Goal: Transaction & Acquisition: Obtain resource

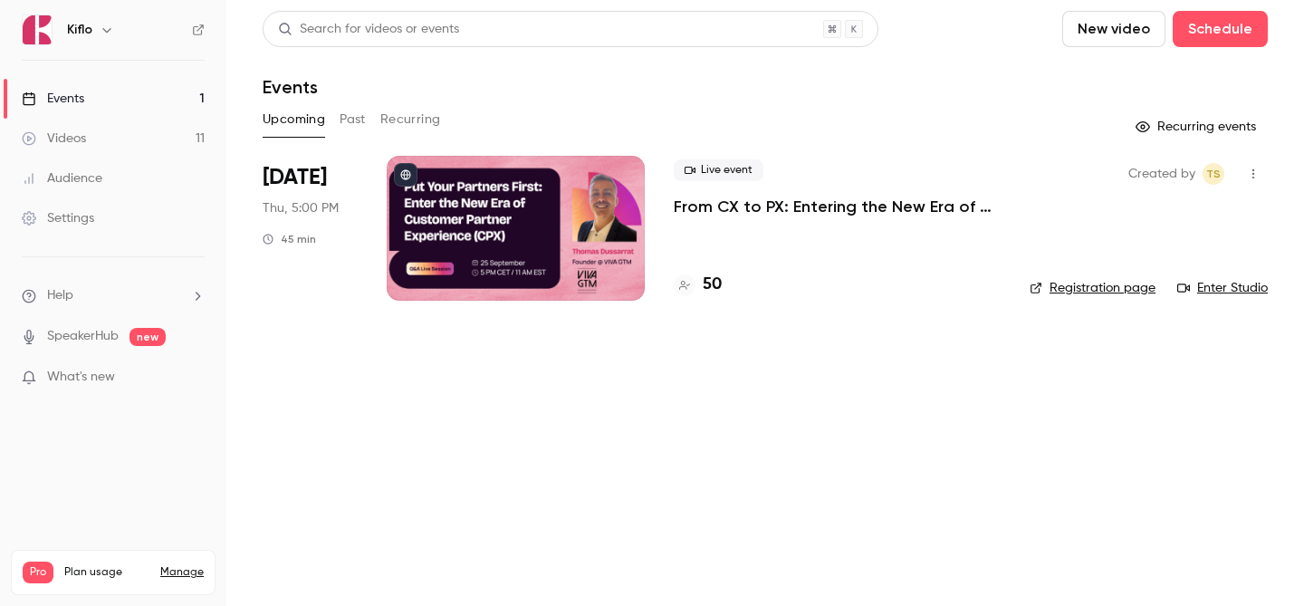
click at [158, 101] on link "Events 1" at bounding box center [113, 99] width 226 height 40
click at [165, 147] on link "Videos 11" at bounding box center [113, 139] width 226 height 40
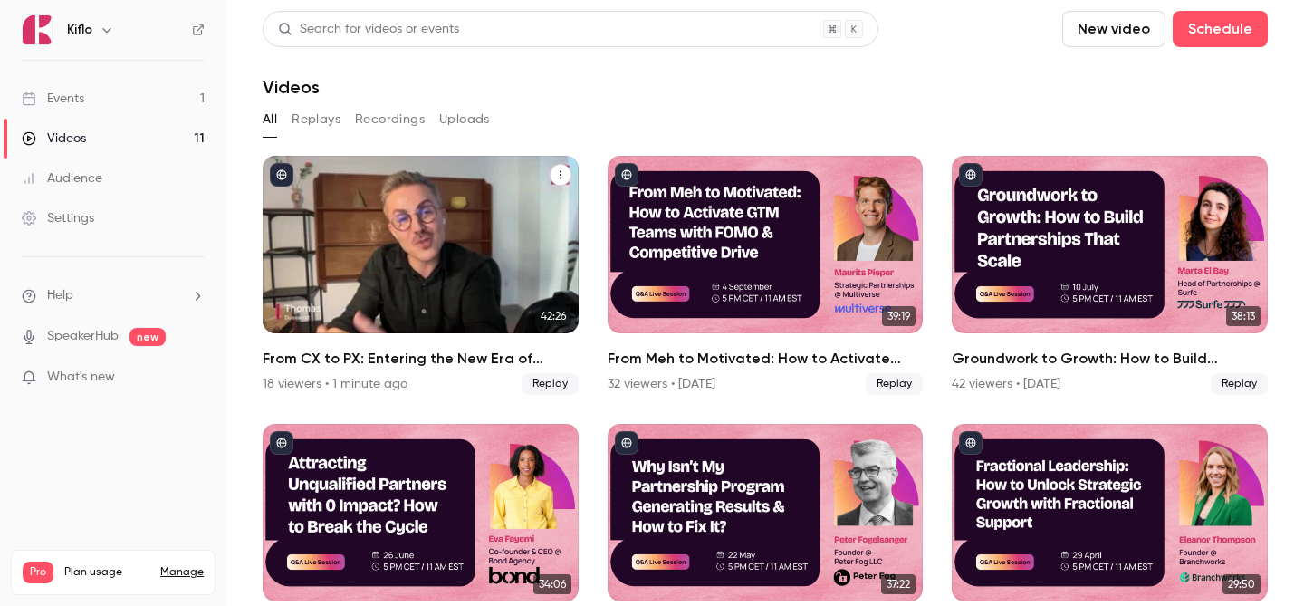
click at [506, 302] on div "From CX to PX: Entering the New Era of Partner Experience" at bounding box center [421, 244] width 316 height 177
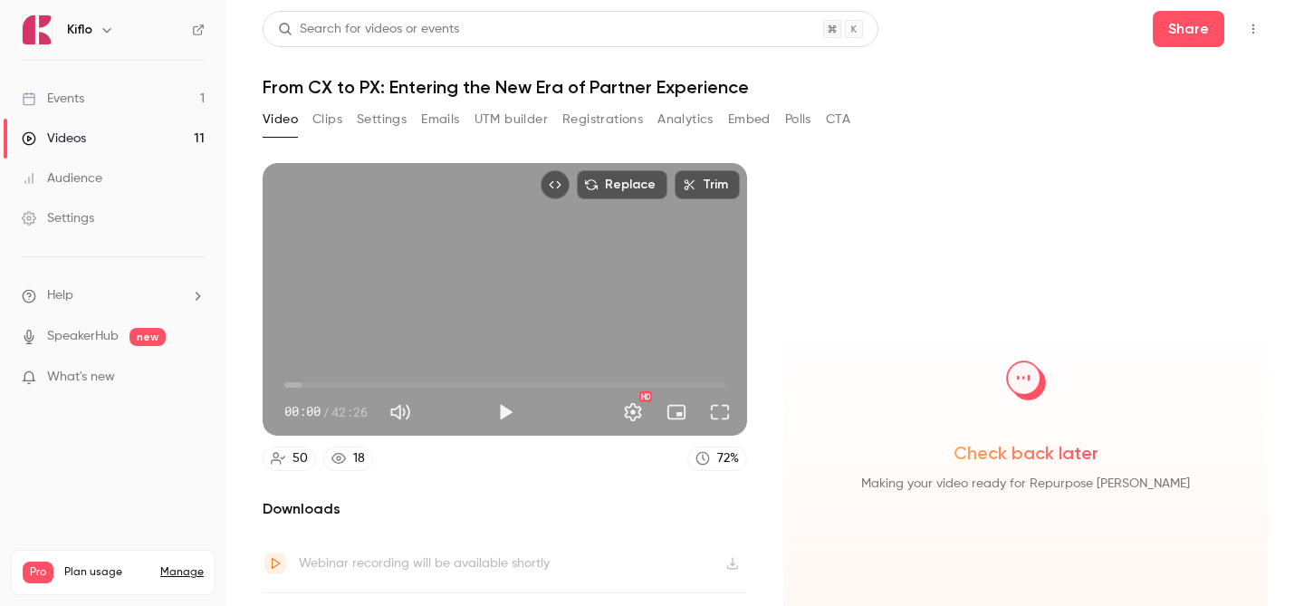
click at [326, 111] on button "Clips" at bounding box center [327, 119] width 30 height 29
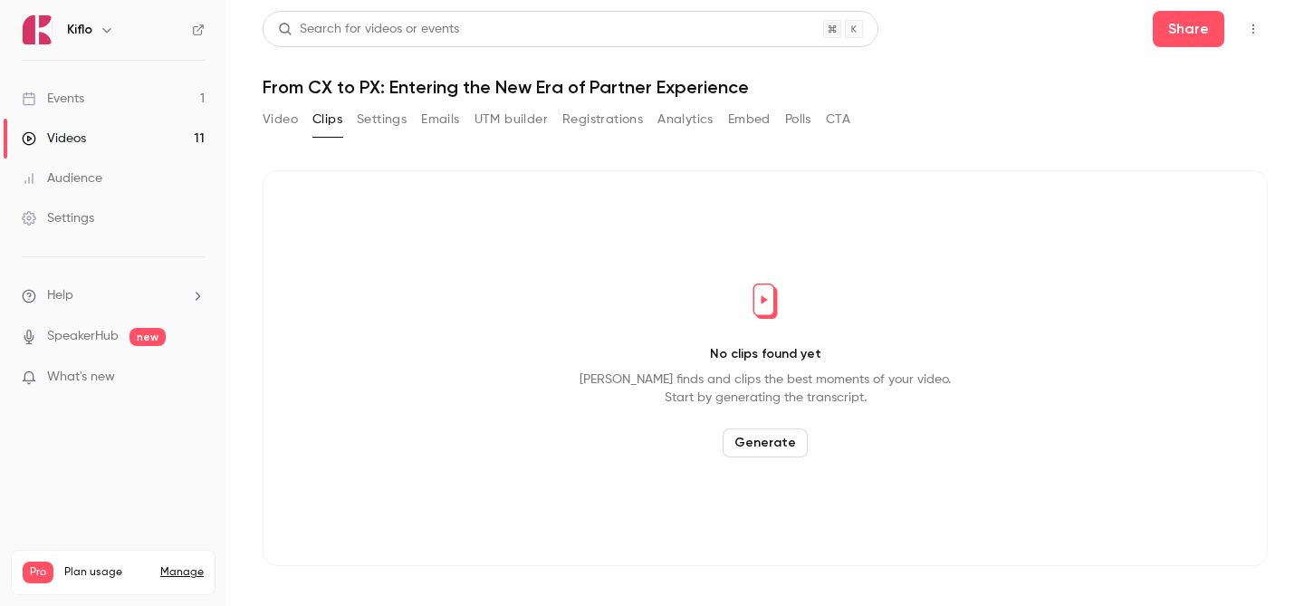
click at [385, 117] on button "Settings" at bounding box center [382, 119] width 50 height 29
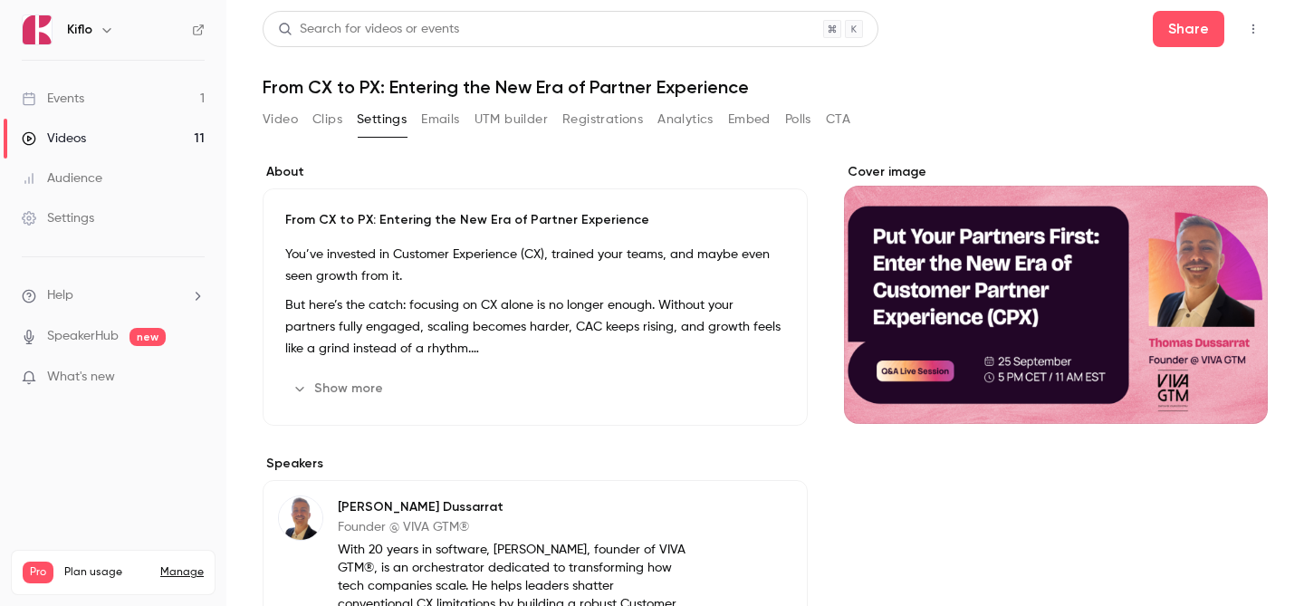
click at [457, 115] on button "Emails" at bounding box center [440, 119] width 38 height 29
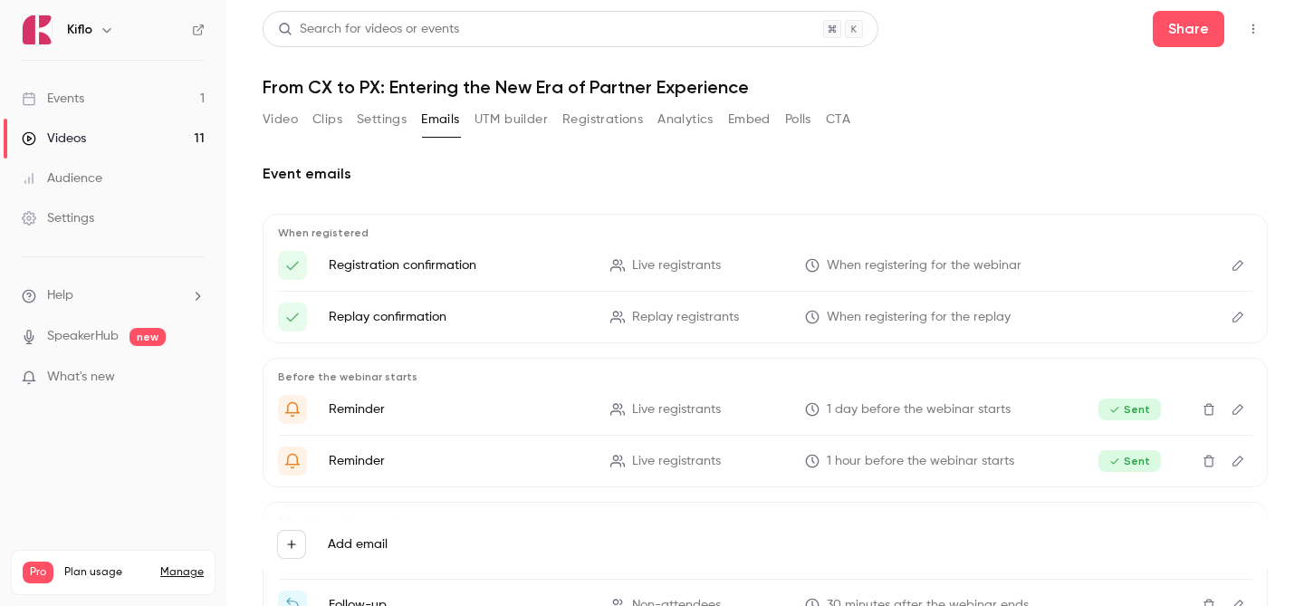
click at [549, 116] on div "Video Clips Settings Emails UTM builder Registrations Analytics Embed Polls CTA" at bounding box center [557, 119] width 588 height 29
click at [505, 119] on button "UTM builder" at bounding box center [510, 119] width 73 height 29
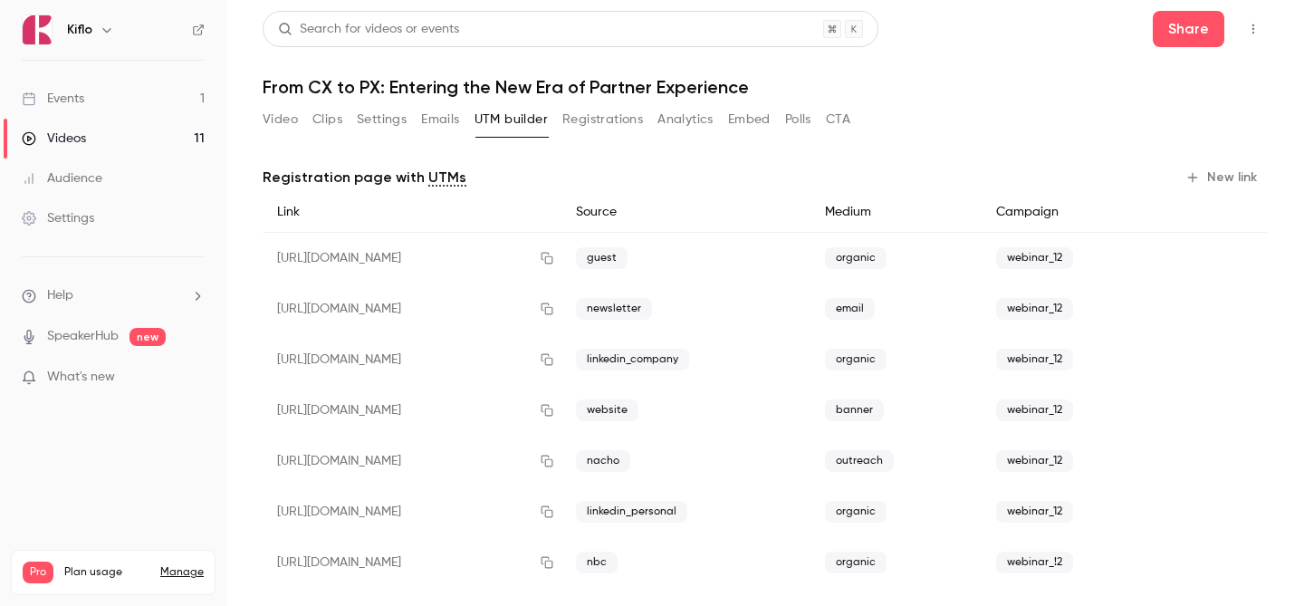
click at [615, 117] on button "Registrations" at bounding box center [602, 119] width 81 height 29
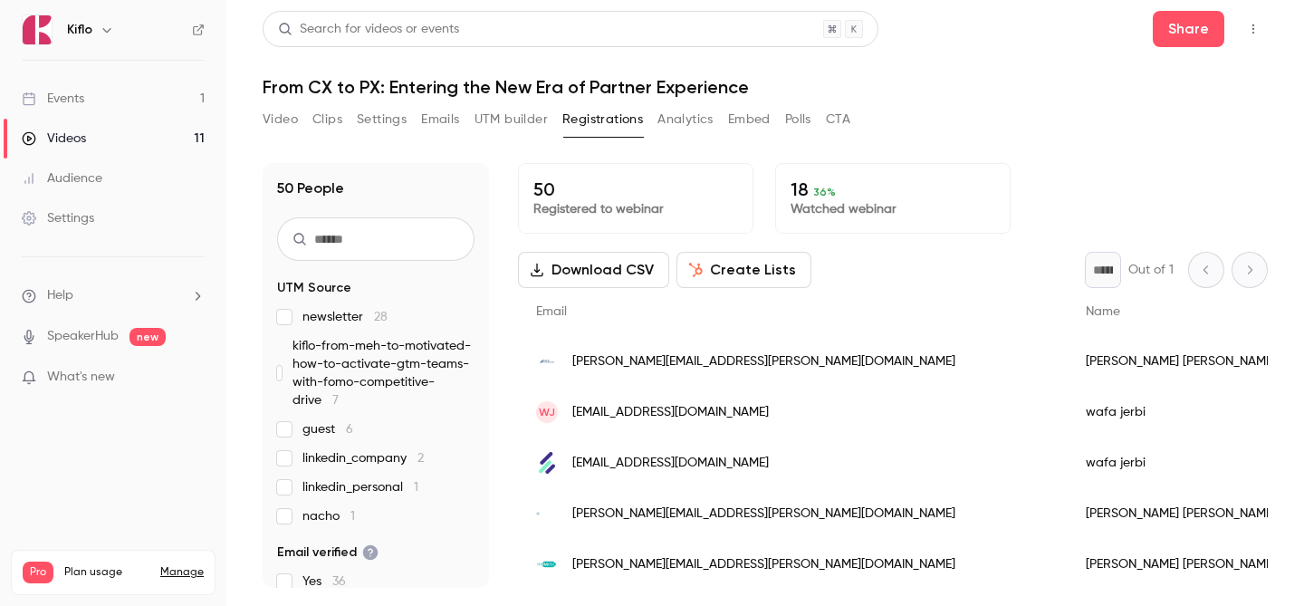
click at [686, 123] on button "Analytics" at bounding box center [685, 119] width 56 height 29
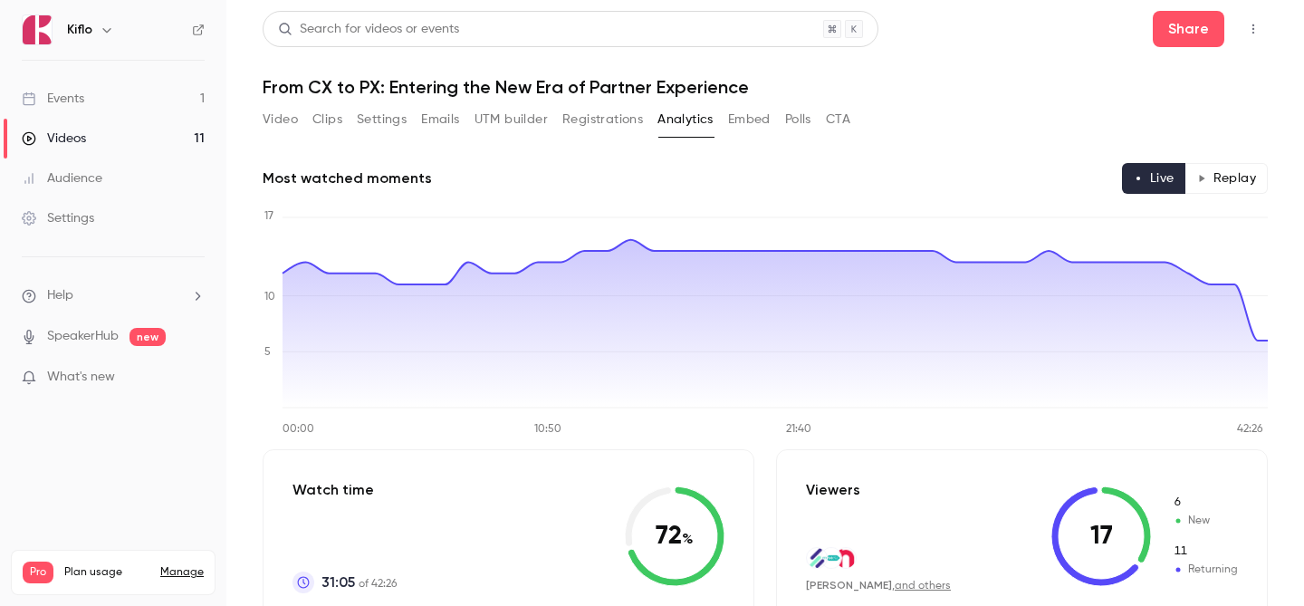
click at [328, 124] on button "Clips" at bounding box center [327, 119] width 30 height 29
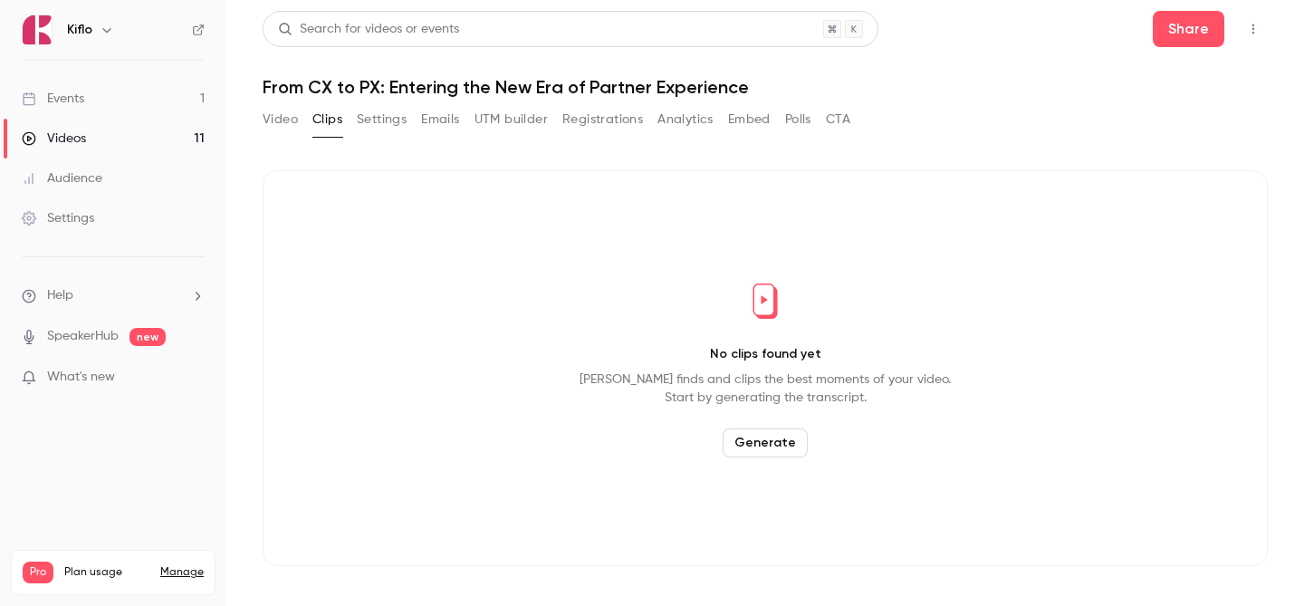
click at [375, 119] on button "Settings" at bounding box center [382, 119] width 50 height 29
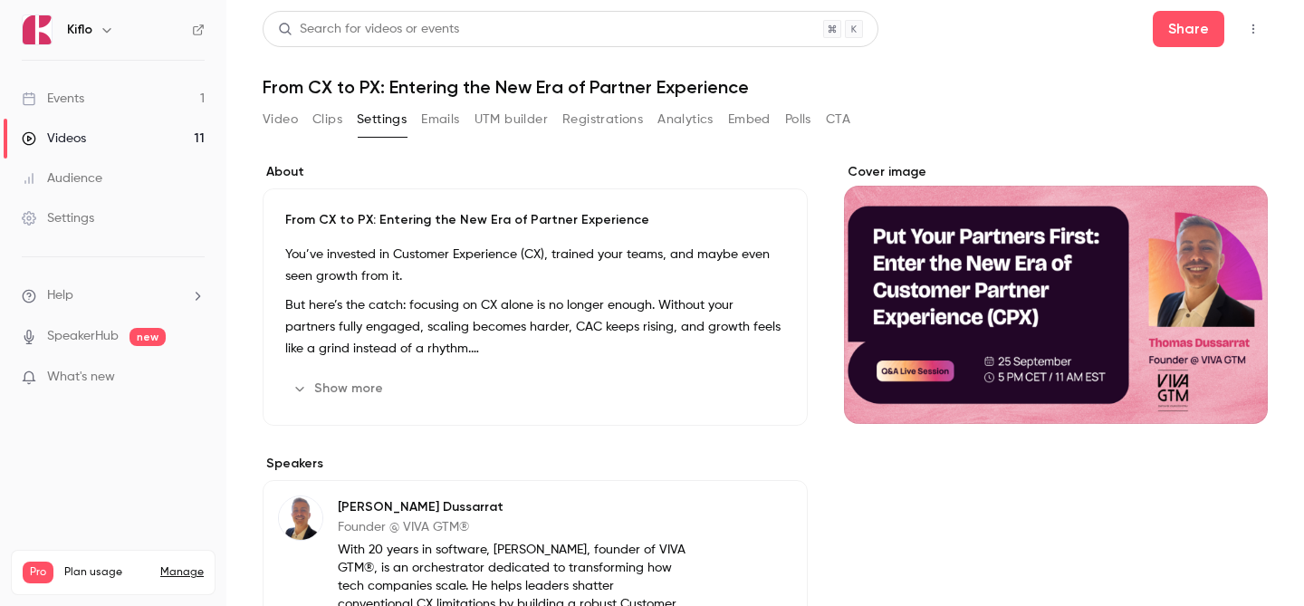
click at [444, 116] on button "Emails" at bounding box center [440, 119] width 38 height 29
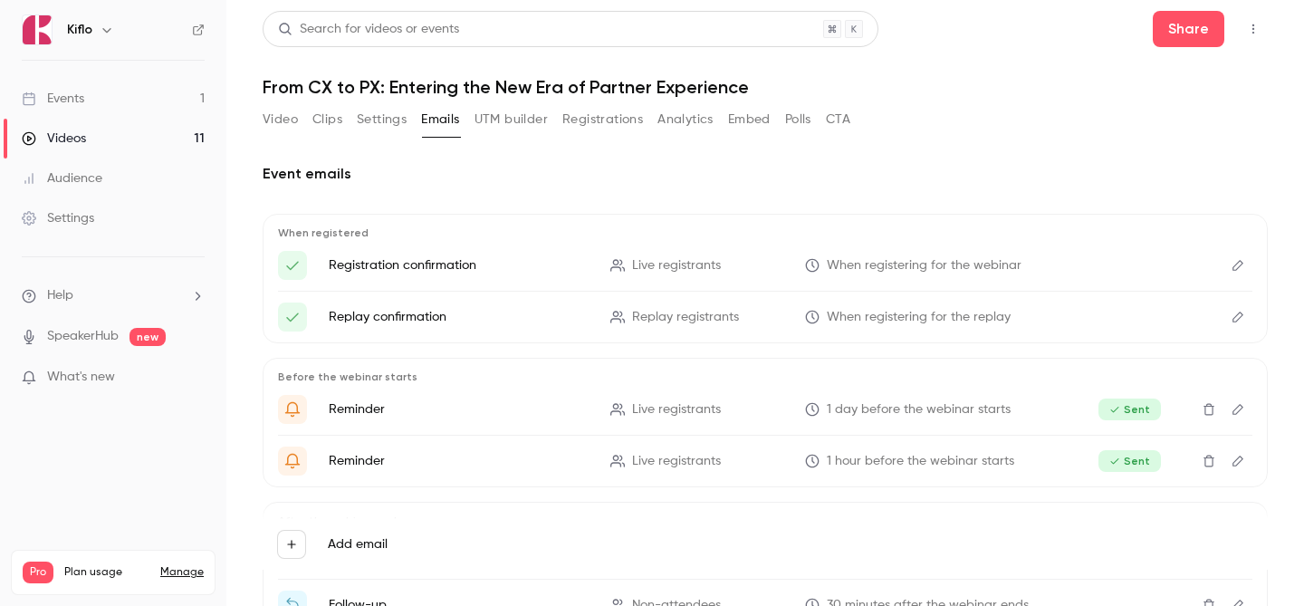
click at [514, 115] on button "UTM builder" at bounding box center [510, 119] width 73 height 29
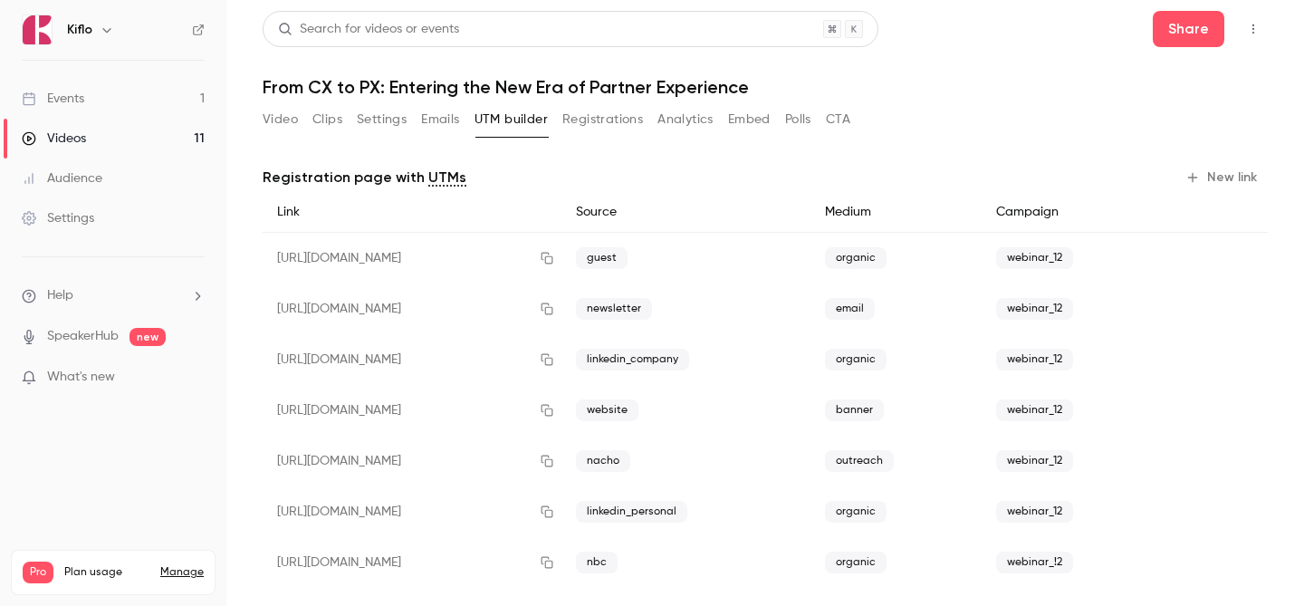
click at [596, 114] on button "Registrations" at bounding box center [602, 119] width 81 height 29
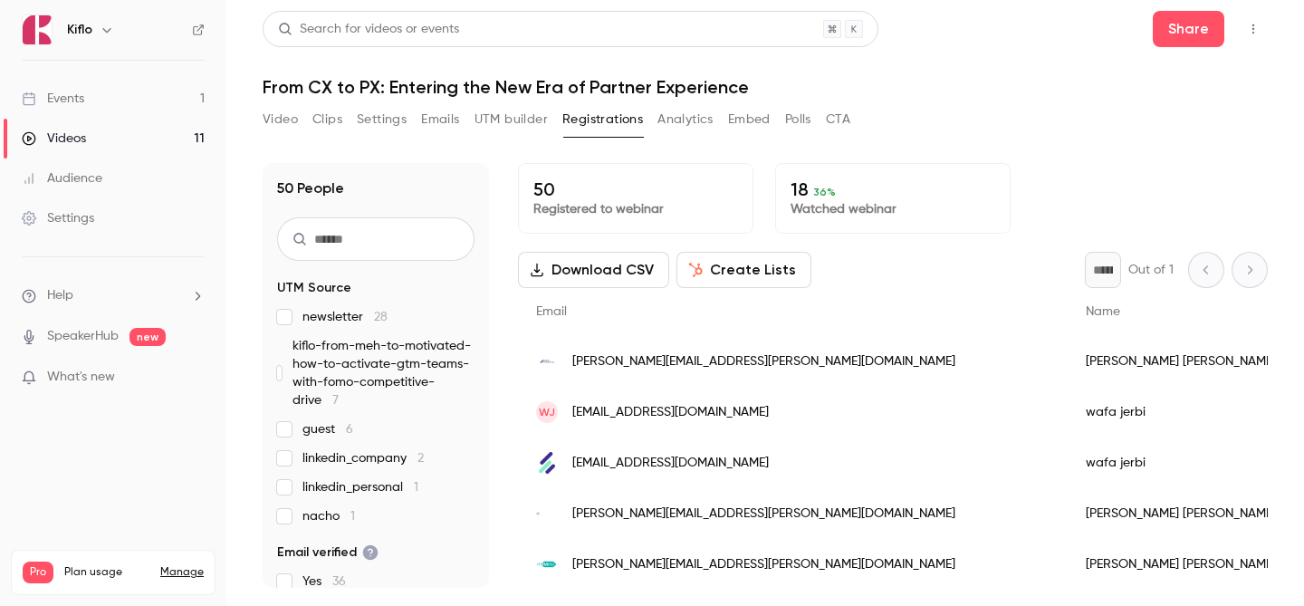
click at [497, 128] on button "UTM builder" at bounding box center [510, 119] width 73 height 29
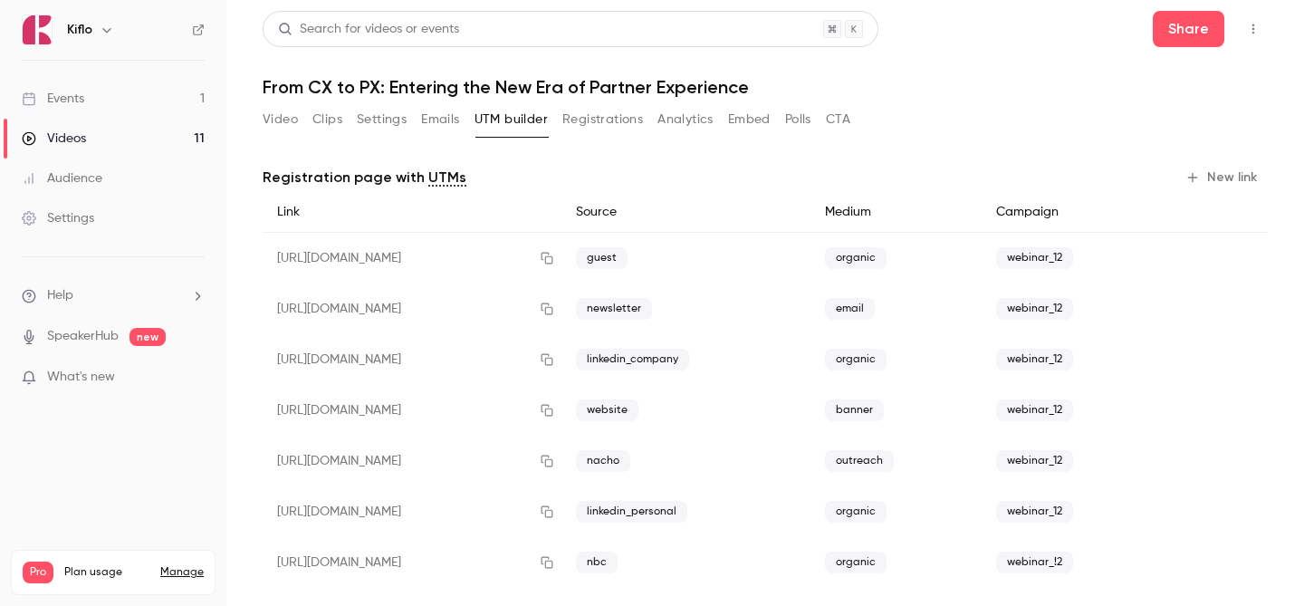
click at [617, 117] on button "Registrations" at bounding box center [602, 119] width 81 height 29
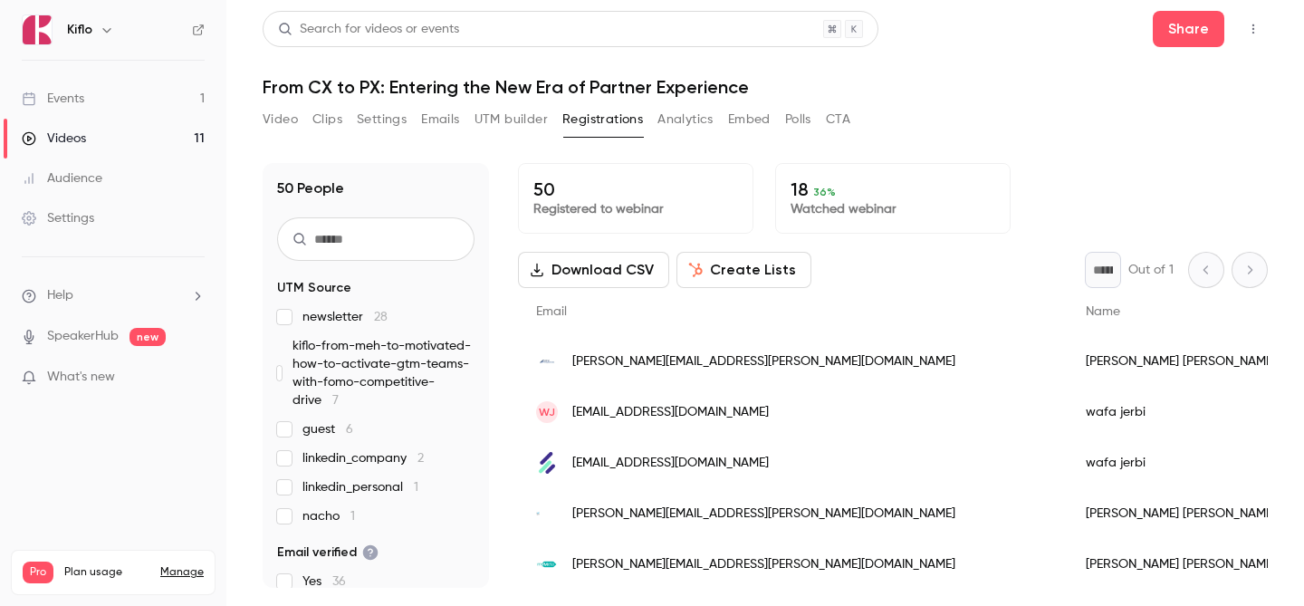
click at [581, 262] on button "Download CSV" at bounding box center [593, 270] width 151 height 36
click at [162, 116] on link "Events 1" at bounding box center [113, 99] width 226 height 40
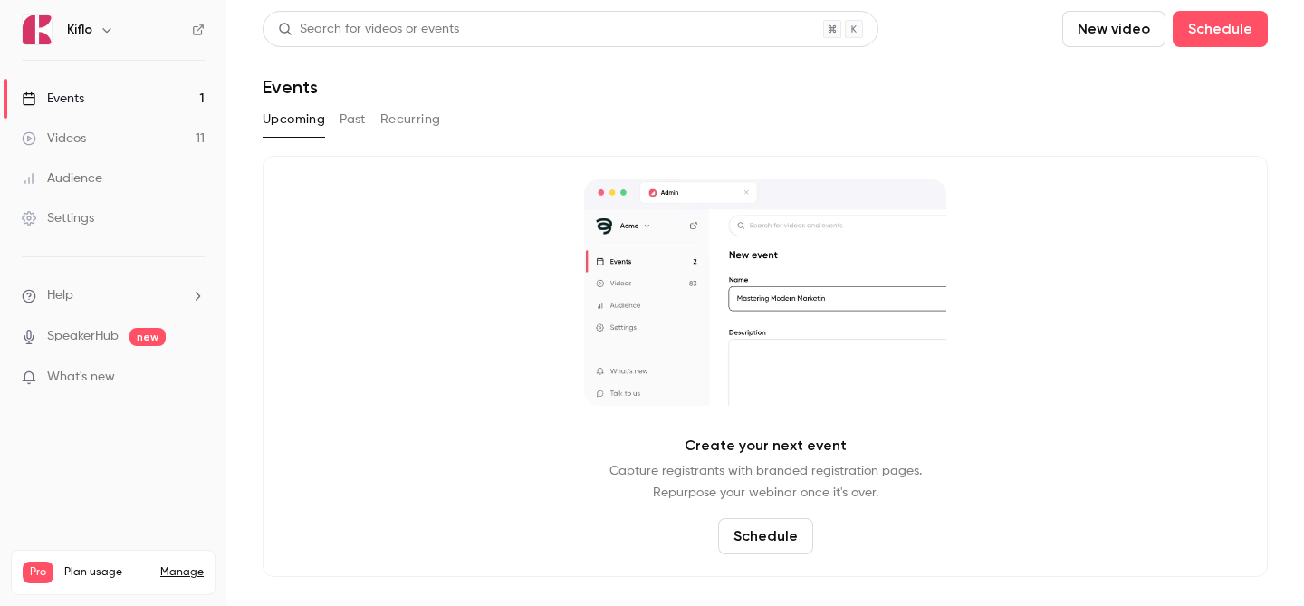
click at [161, 151] on link "Videos 11" at bounding box center [113, 139] width 226 height 40
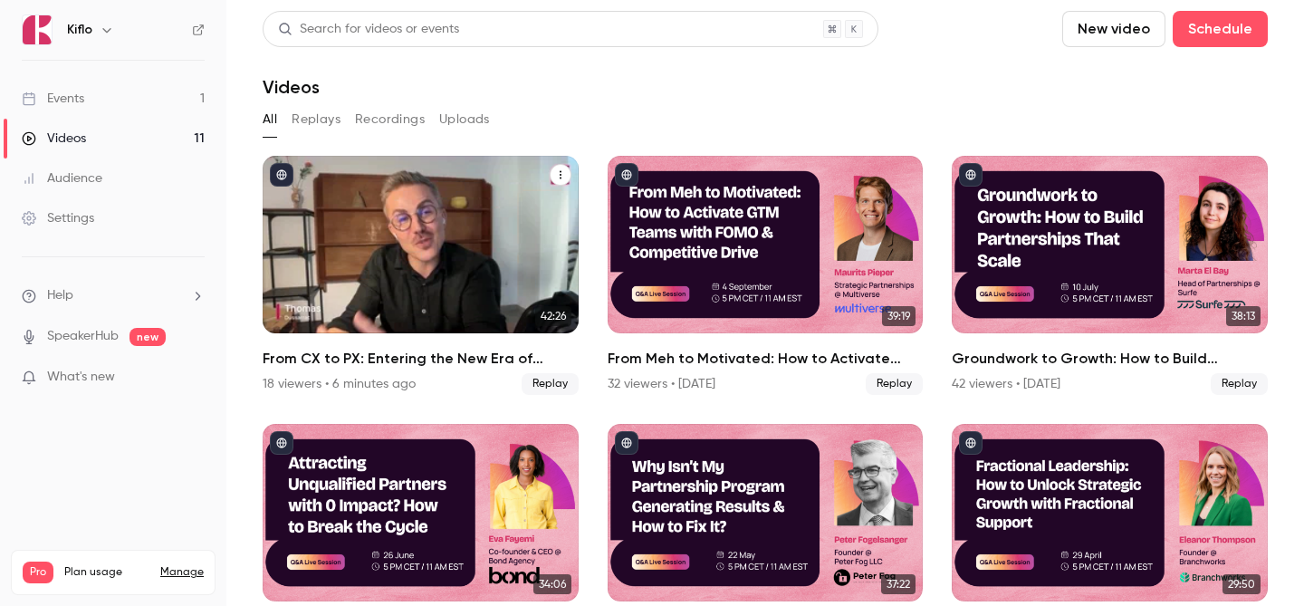
click at [488, 253] on div "From CX to PX: Entering the New Era of Partner Experience" at bounding box center [421, 244] width 316 height 177
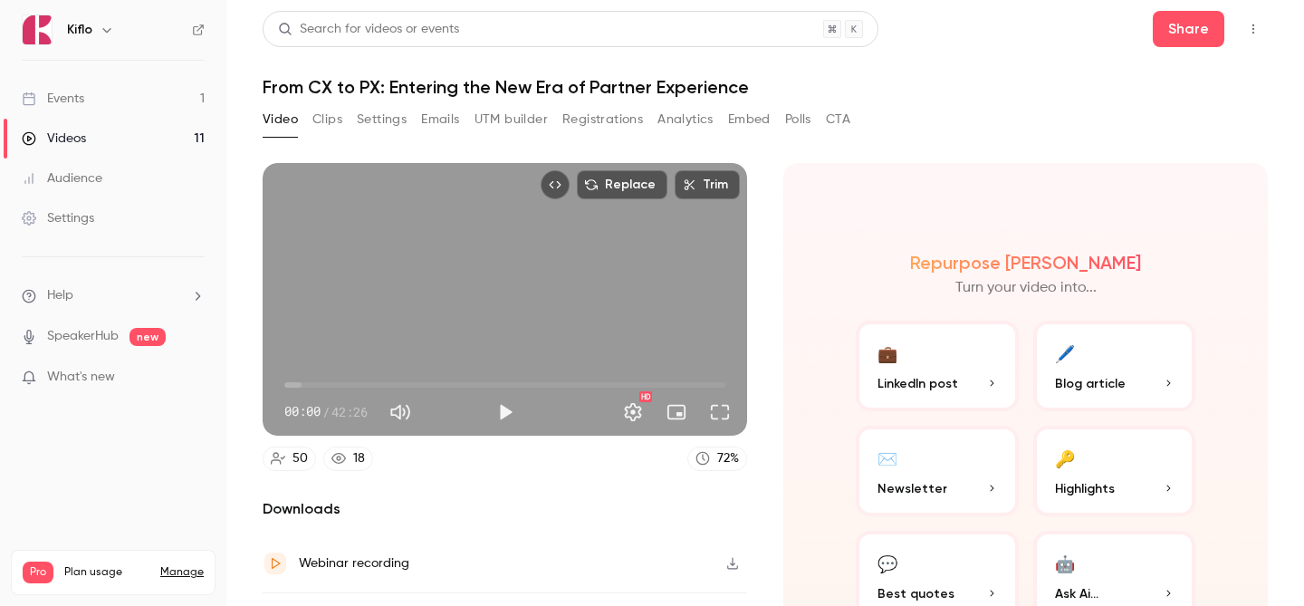
click at [692, 112] on button "Analytics" at bounding box center [685, 119] width 56 height 29
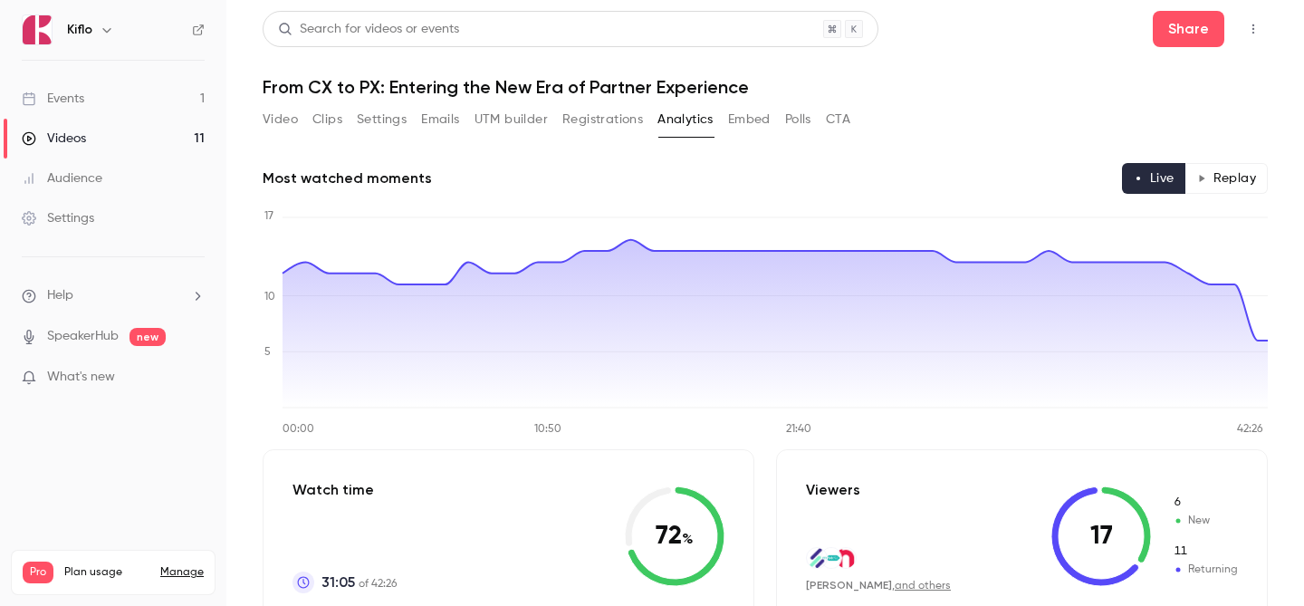
click at [1246, 34] on icon "Top Bar Actions" at bounding box center [1253, 29] width 14 height 13
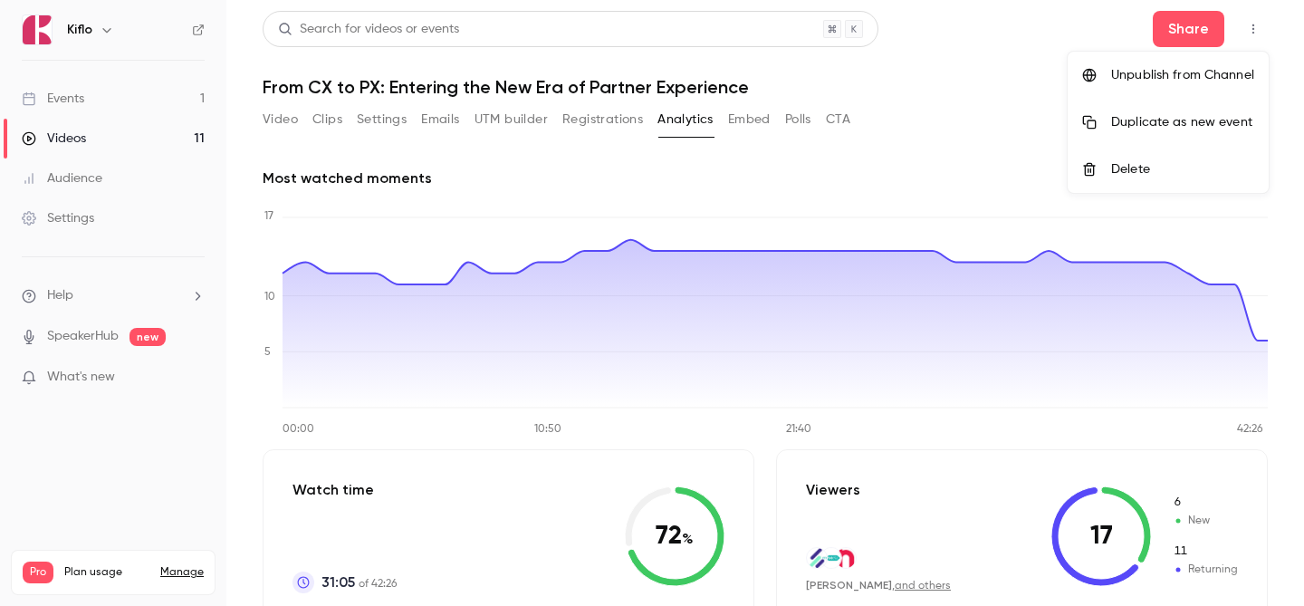
click at [1246, 34] on div at bounding box center [652, 303] width 1304 height 606
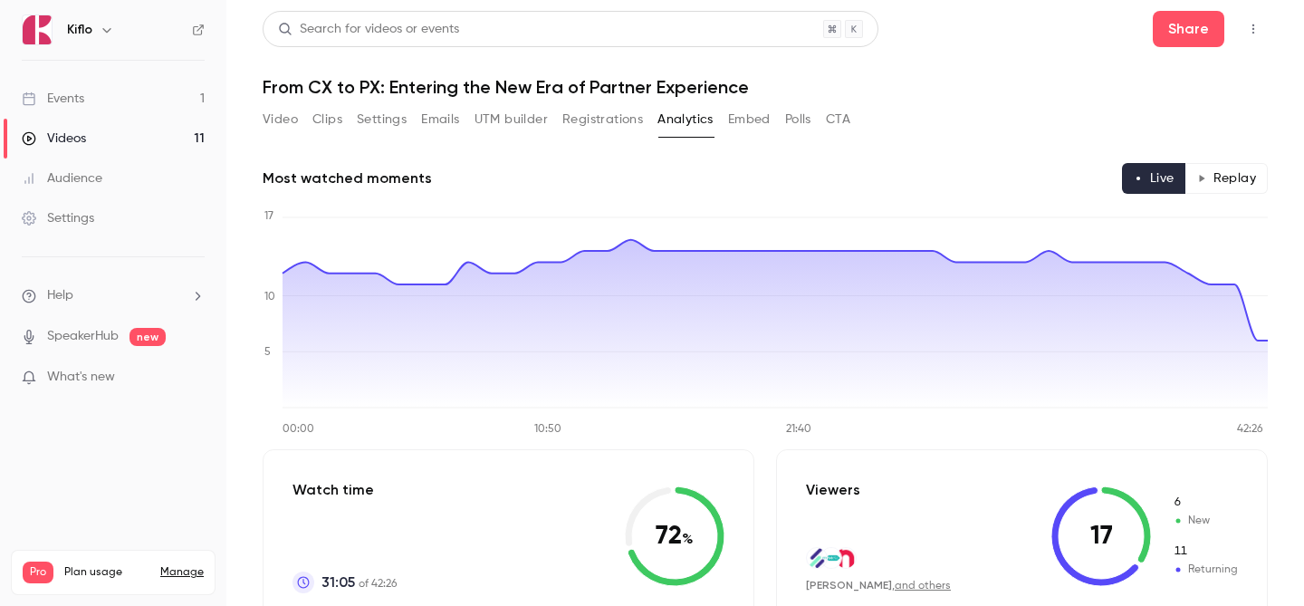
click at [389, 125] on button "Settings" at bounding box center [382, 119] width 50 height 29
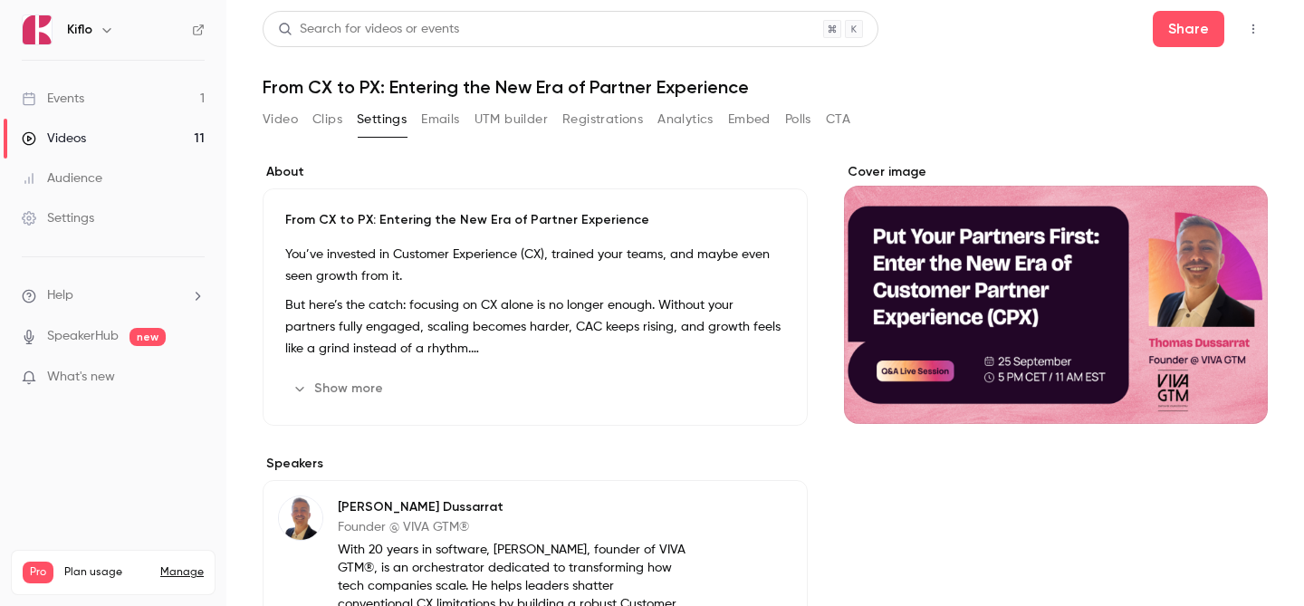
click at [341, 120] on button "Clips" at bounding box center [327, 119] width 30 height 29
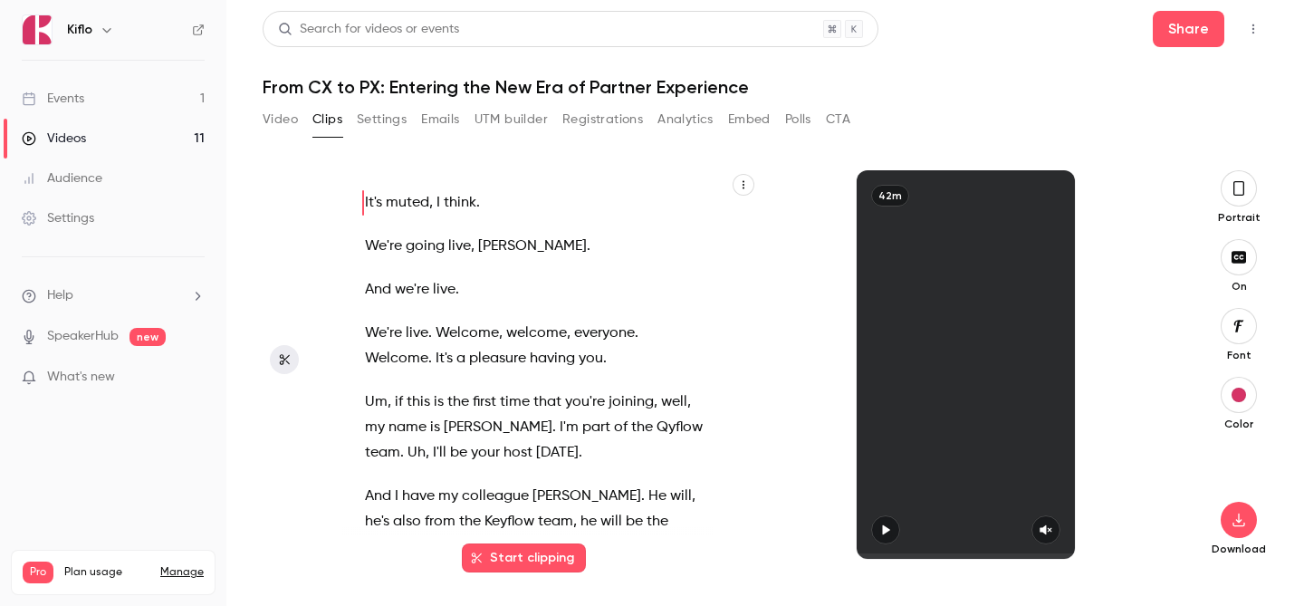
click at [684, 121] on button "Analytics" at bounding box center [685, 119] width 56 height 29
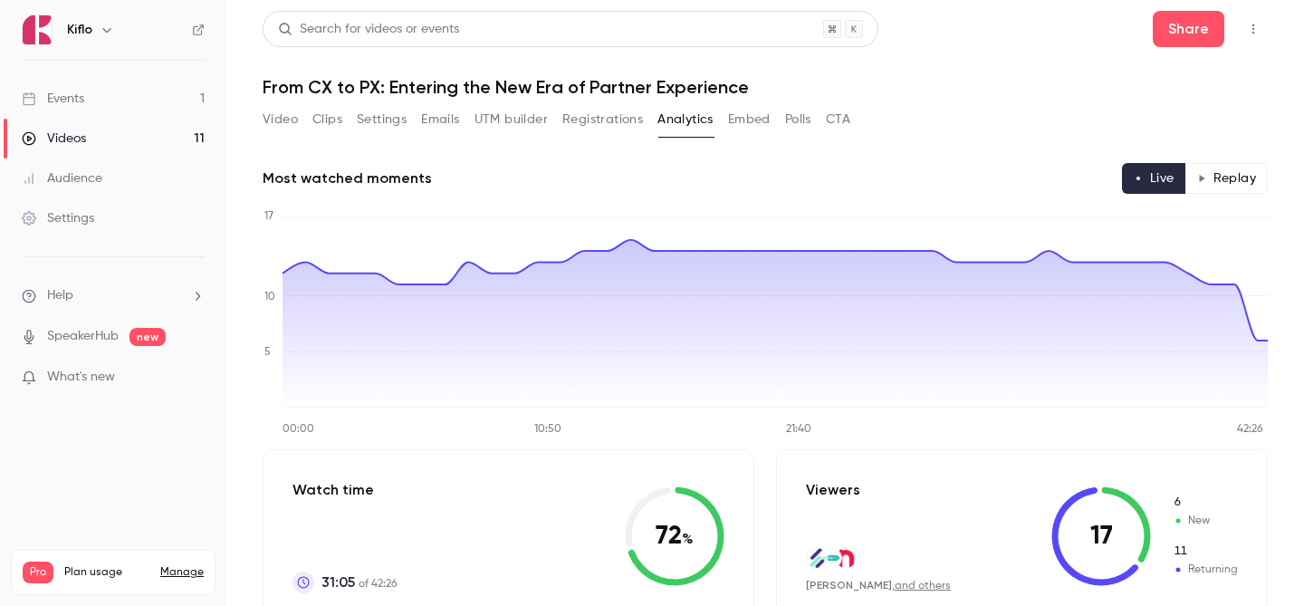
click at [608, 121] on button "Registrations" at bounding box center [602, 119] width 81 height 29
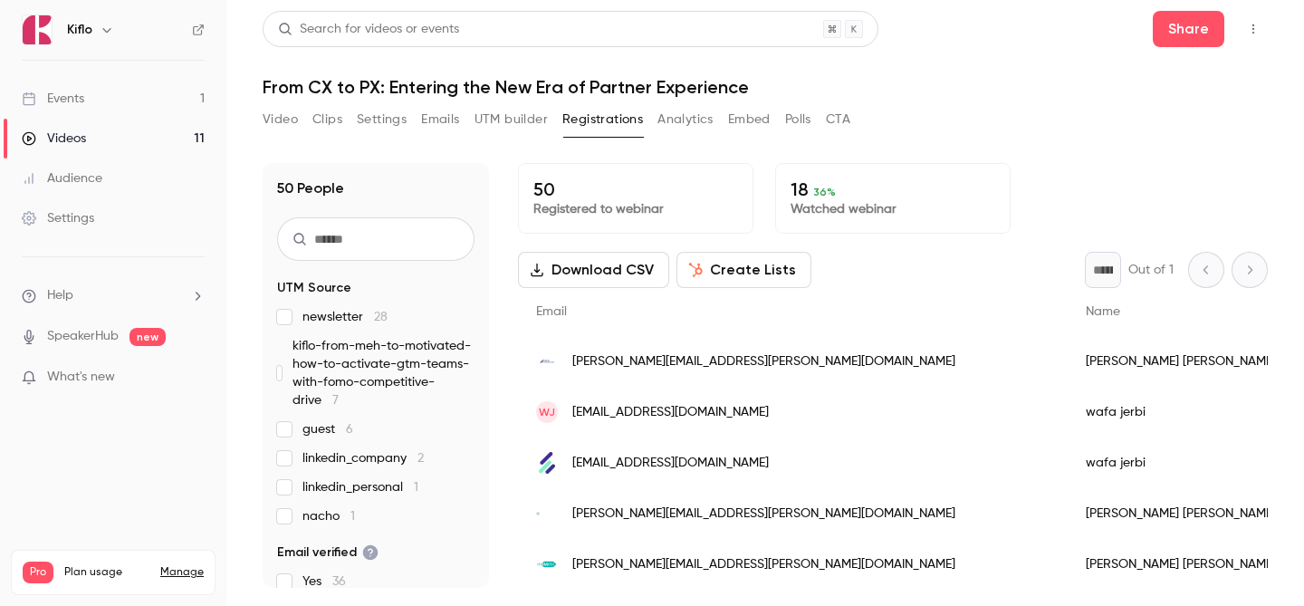
click at [135, 95] on link "Events 1" at bounding box center [113, 99] width 226 height 40
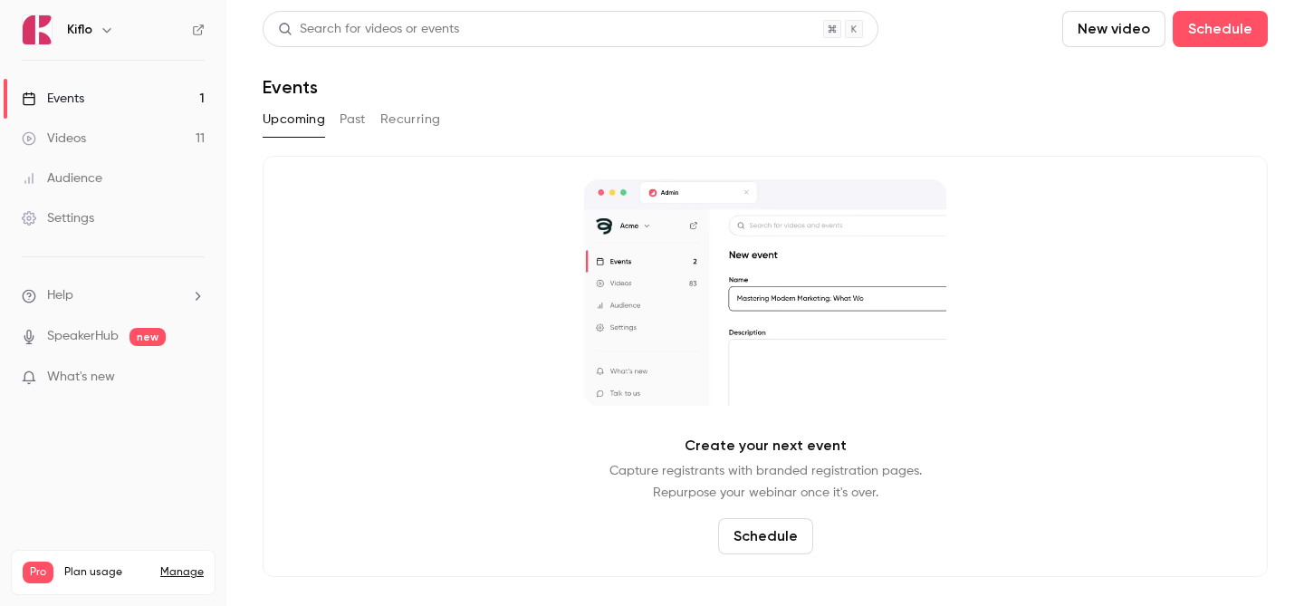
click at [153, 132] on link "Videos 11" at bounding box center [113, 139] width 226 height 40
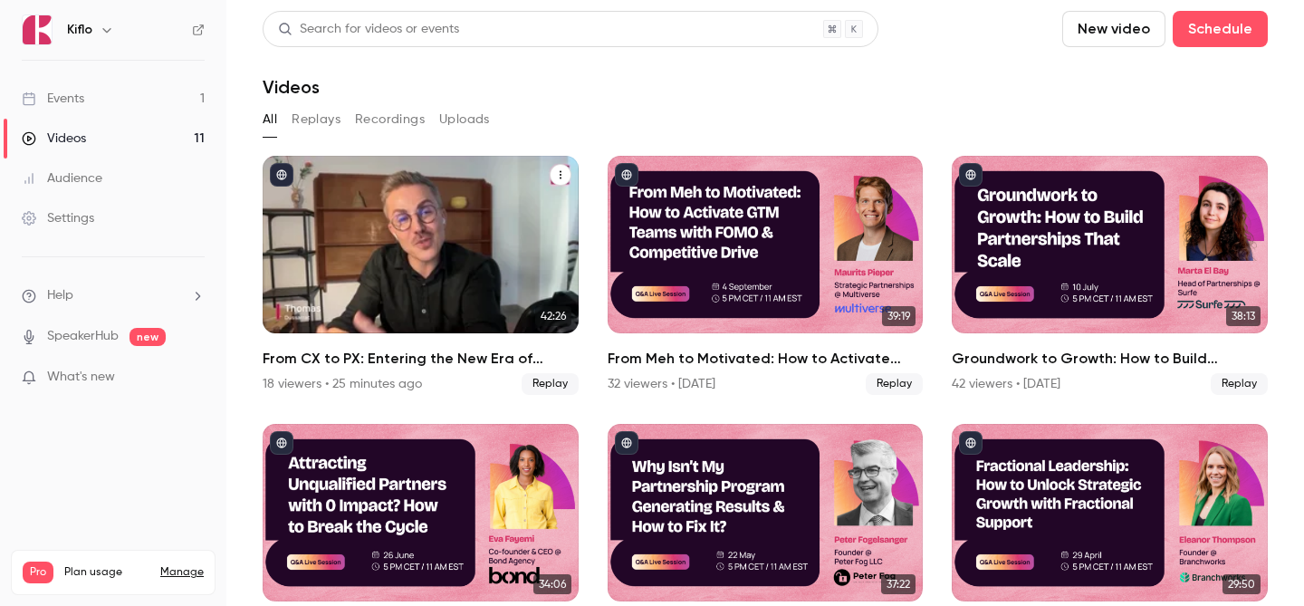
scroll to position [129, 0]
